Goal: Information Seeking & Learning: Learn about a topic

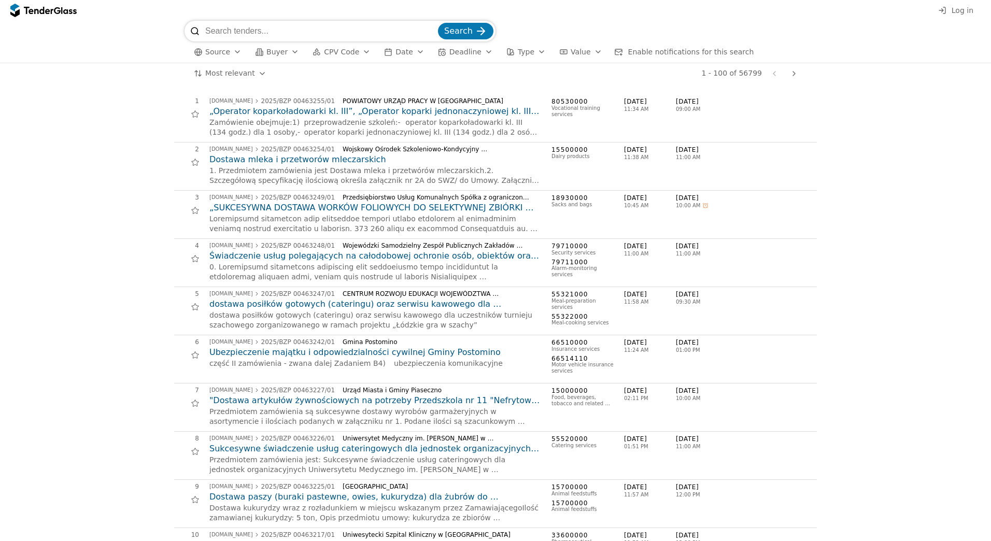
click at [234, 54] on div "button" at bounding box center [237, 51] width 29 height 27
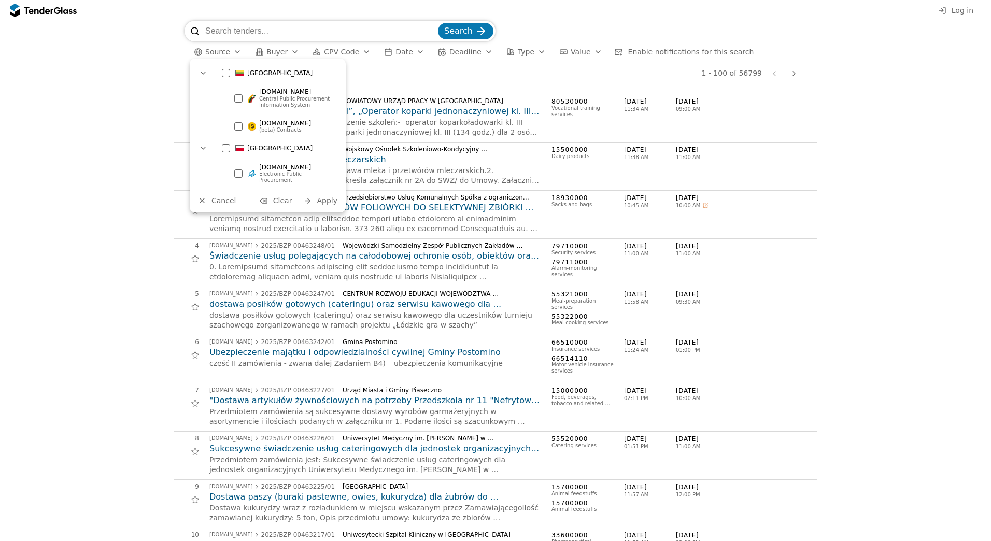
click at [234, 54] on div "button" at bounding box center [237, 51] width 29 height 27
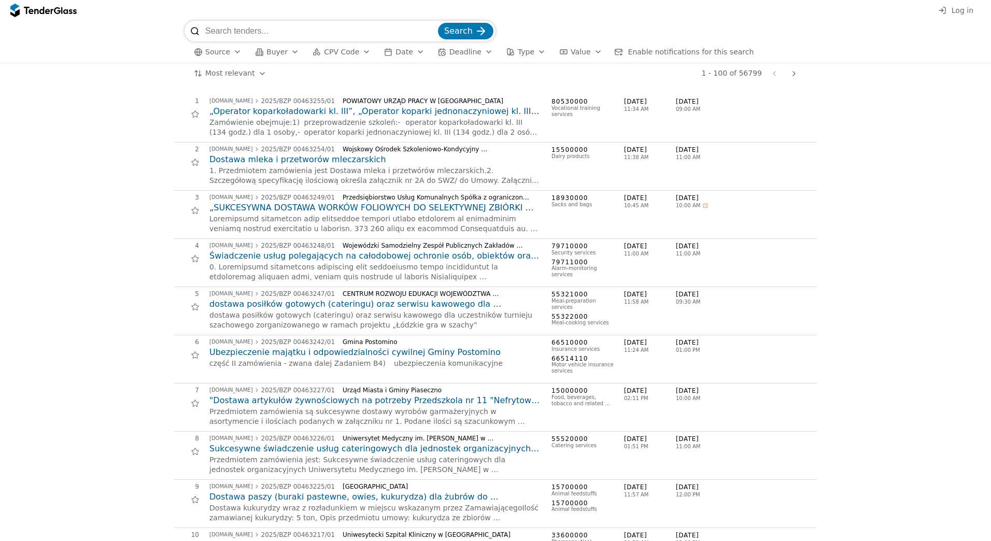
click at [270, 48] on span "Buyer" at bounding box center [276, 52] width 21 height 8
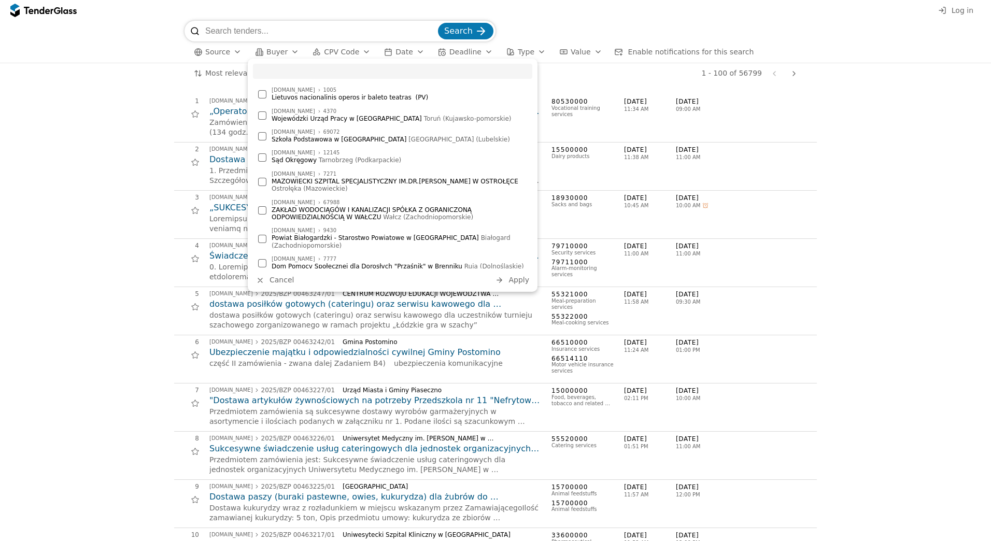
click at [270, 48] on span "Buyer" at bounding box center [276, 52] width 21 height 8
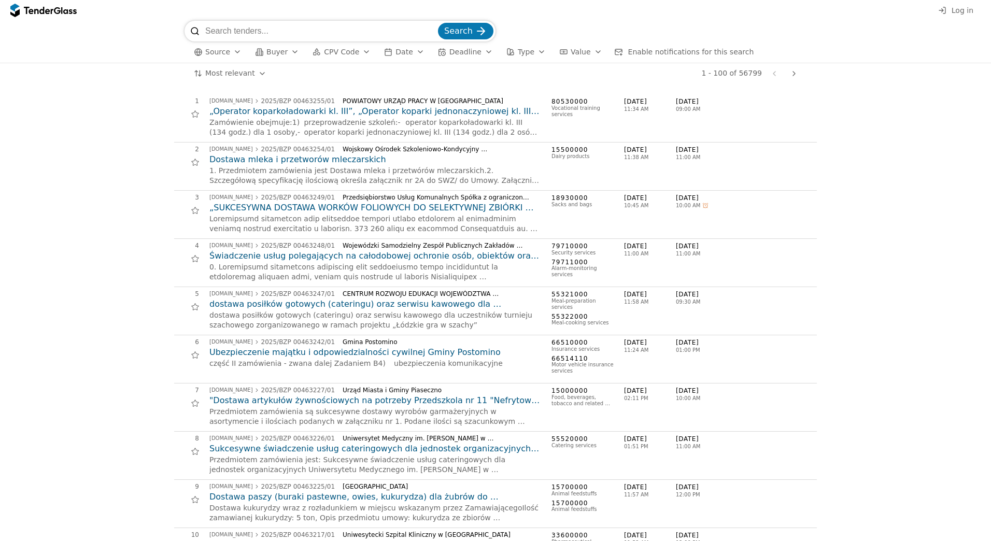
click at [341, 50] on span "CPV Code" at bounding box center [341, 52] width 35 height 8
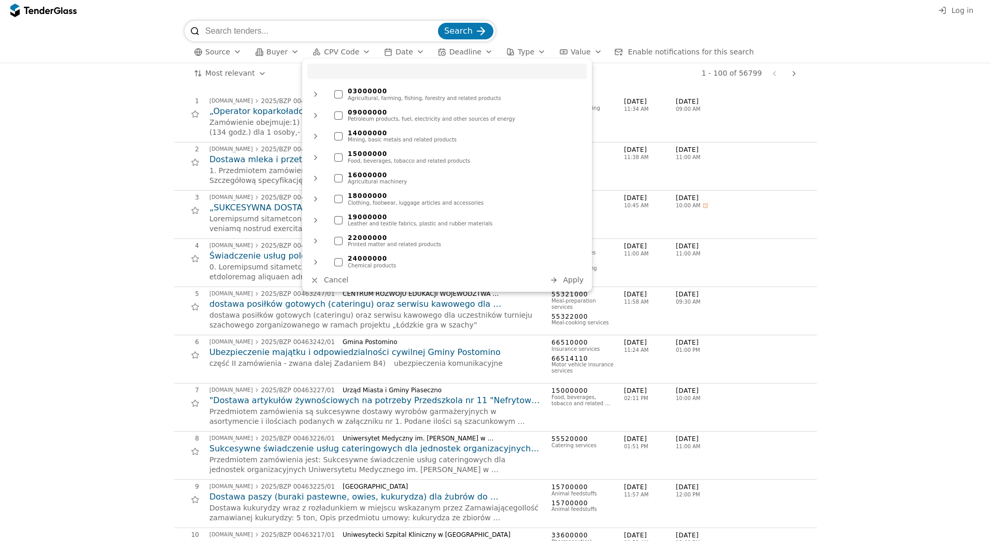
click at [341, 50] on span "CPV Code" at bounding box center [341, 52] width 35 height 8
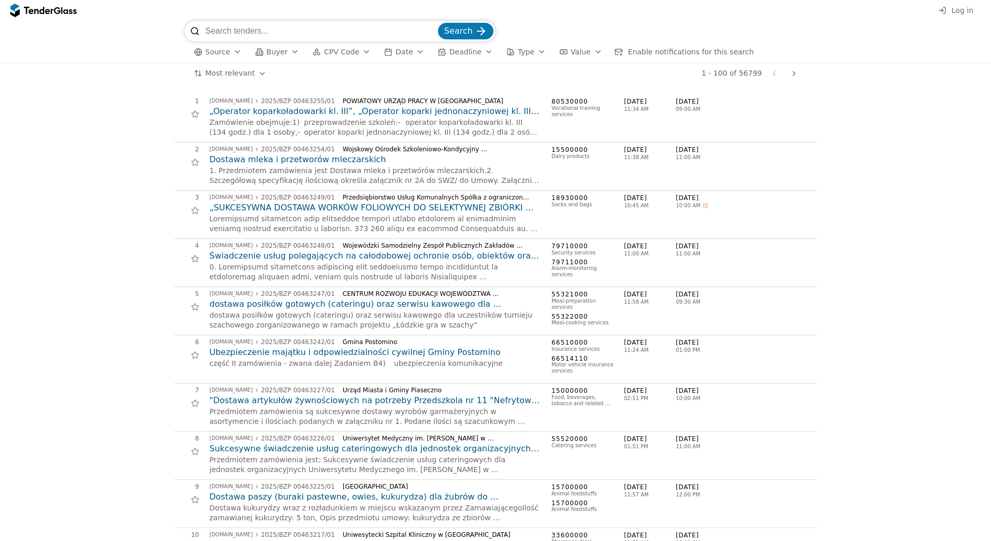
click at [395, 51] on span "Date" at bounding box center [403, 52] width 17 height 8
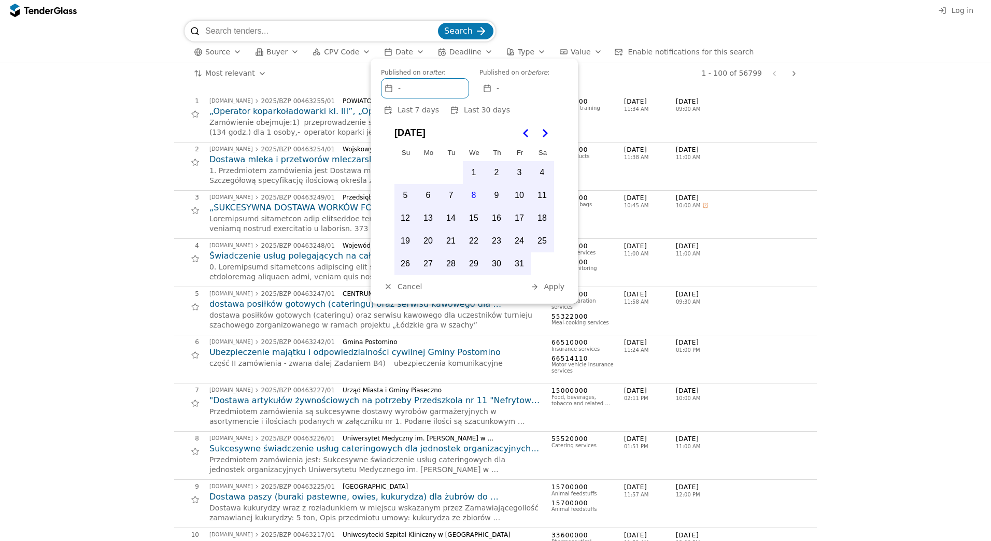
click at [395, 51] on span "Date" at bounding box center [403, 52] width 17 height 8
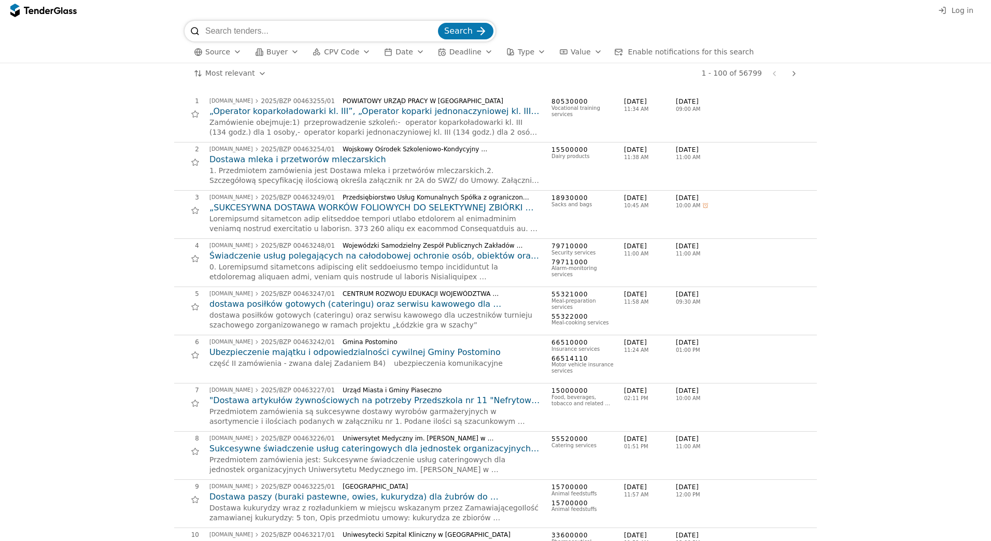
click at [451, 50] on span "Deadline" at bounding box center [465, 52] width 32 height 8
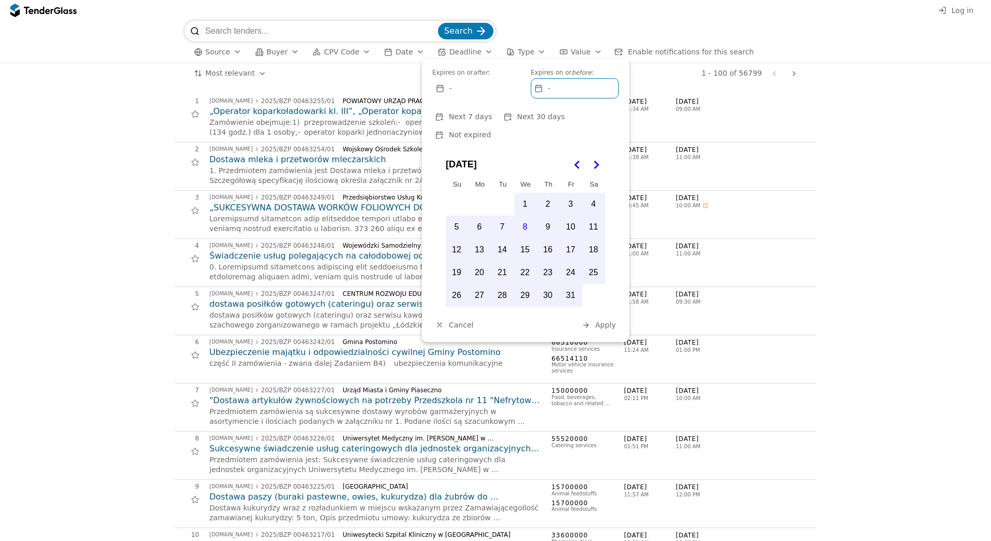
click at [451, 50] on span "Deadline" at bounding box center [465, 52] width 32 height 8
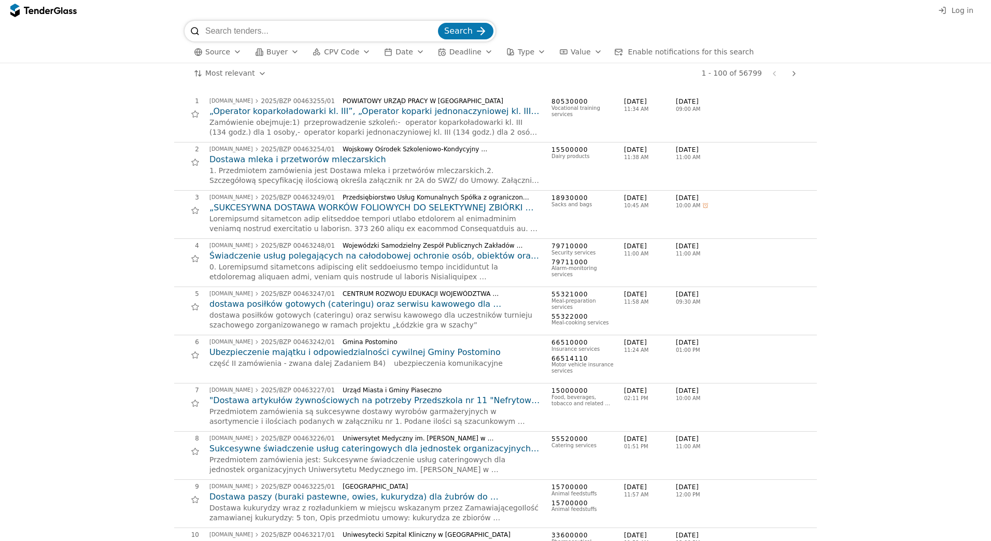
click at [518, 50] on span "Type" at bounding box center [526, 52] width 17 height 8
click at [235, 33] on input "search" at bounding box center [320, 31] width 231 height 21
type input "eilių valdymo sistema"
click at [438, 23] on button "Search" at bounding box center [465, 31] width 55 height 17
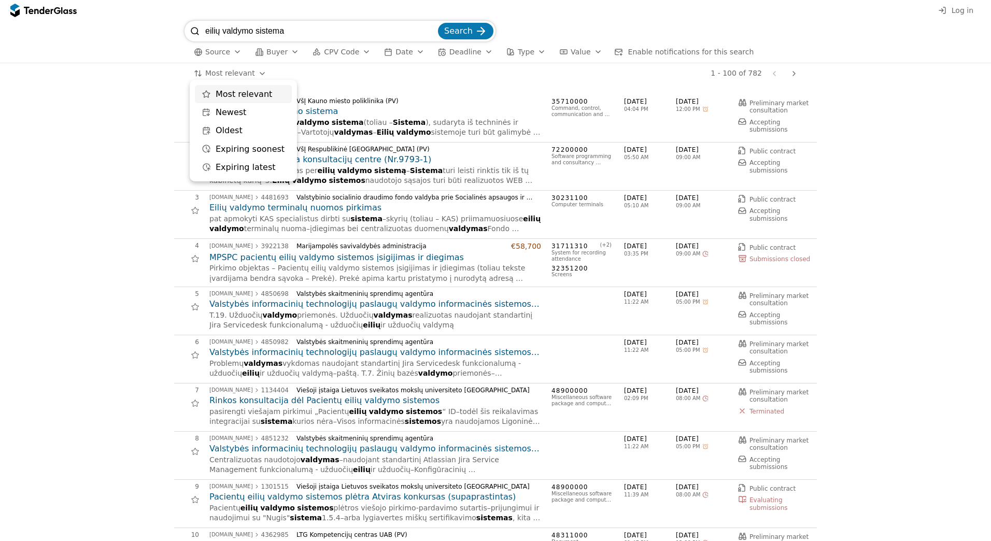
click at [253, 75] on html "Log in eilių valdymo sistema Search Source Buyer CPV Code Date Deadline Type Va…" at bounding box center [495, 270] width 991 height 541
